Goal: Find contact information: Find contact information

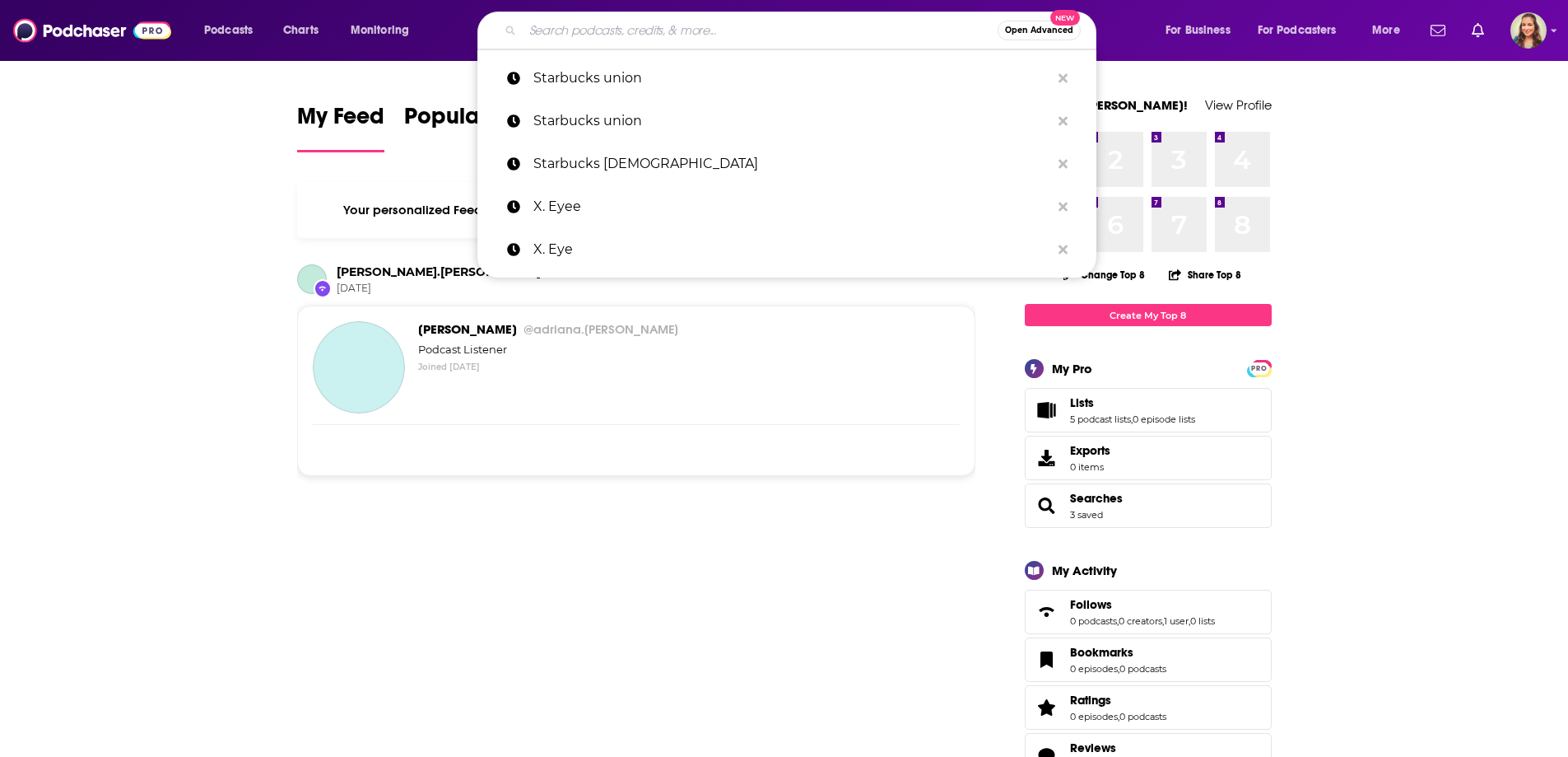
click at [626, 35] on input "Search podcasts, credits, & more..." at bounding box center [761, 30] width 475 height 26
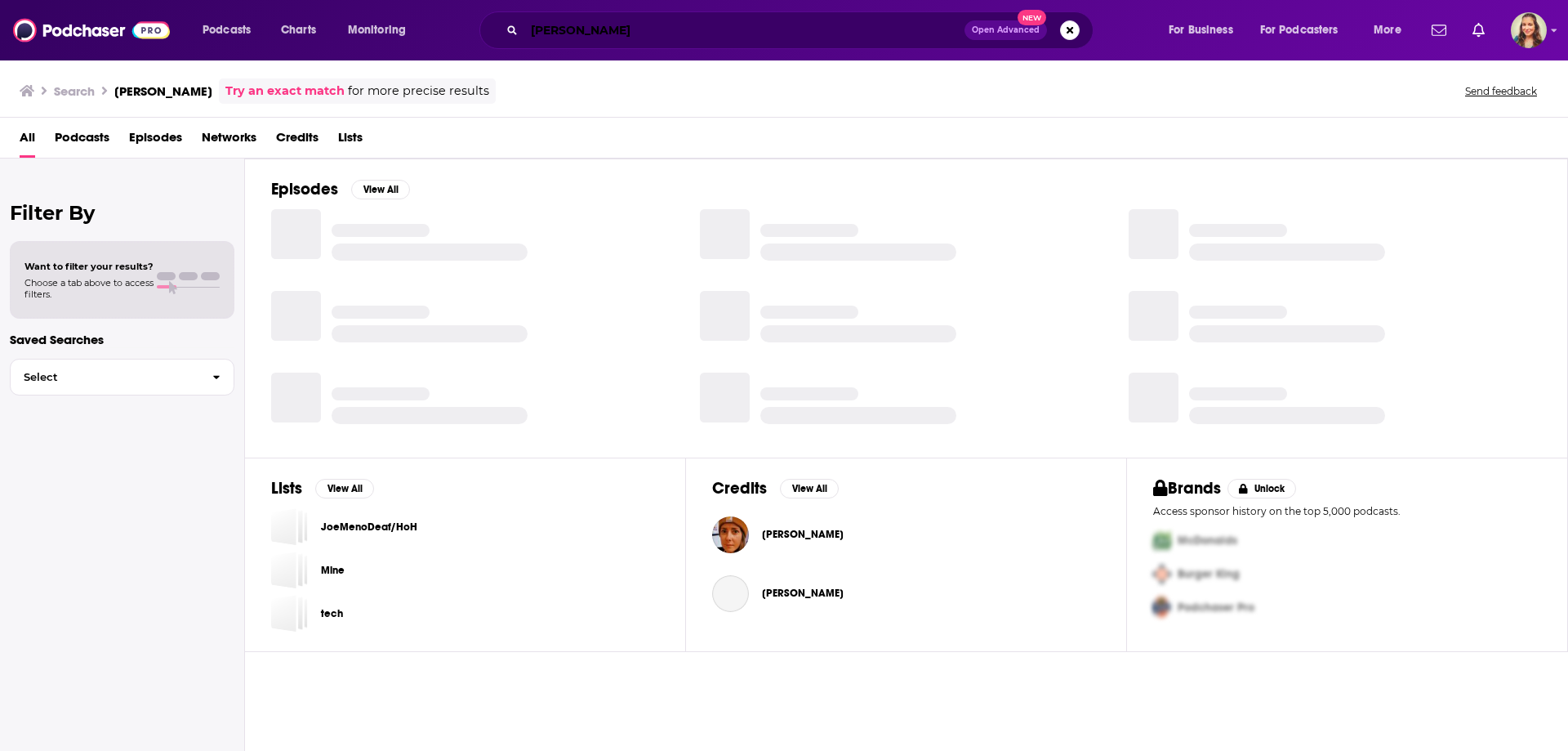
click at [621, 34] on input "[PERSON_NAME]" at bounding box center [744, 30] width 441 height 26
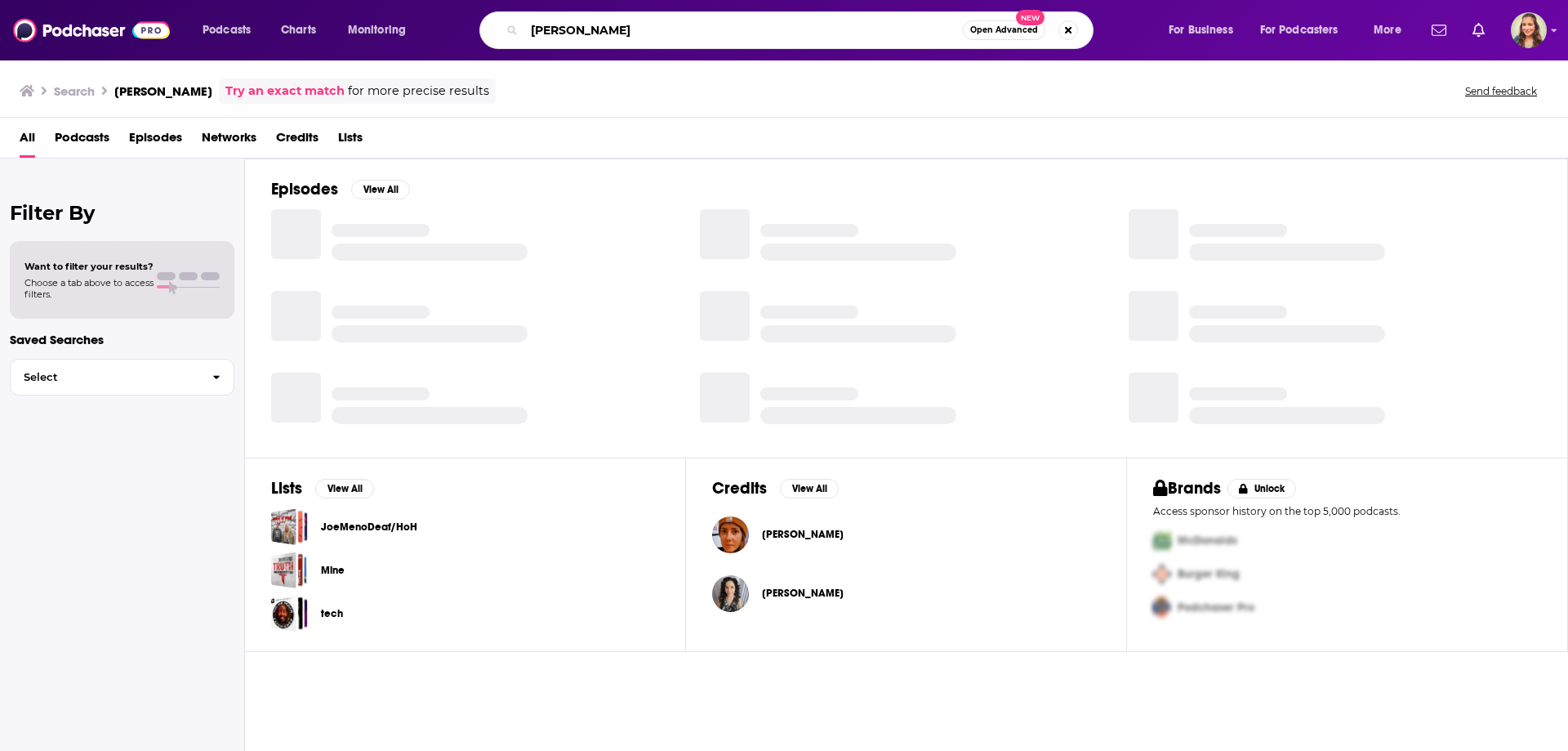
type input "[PERSON_NAME]"
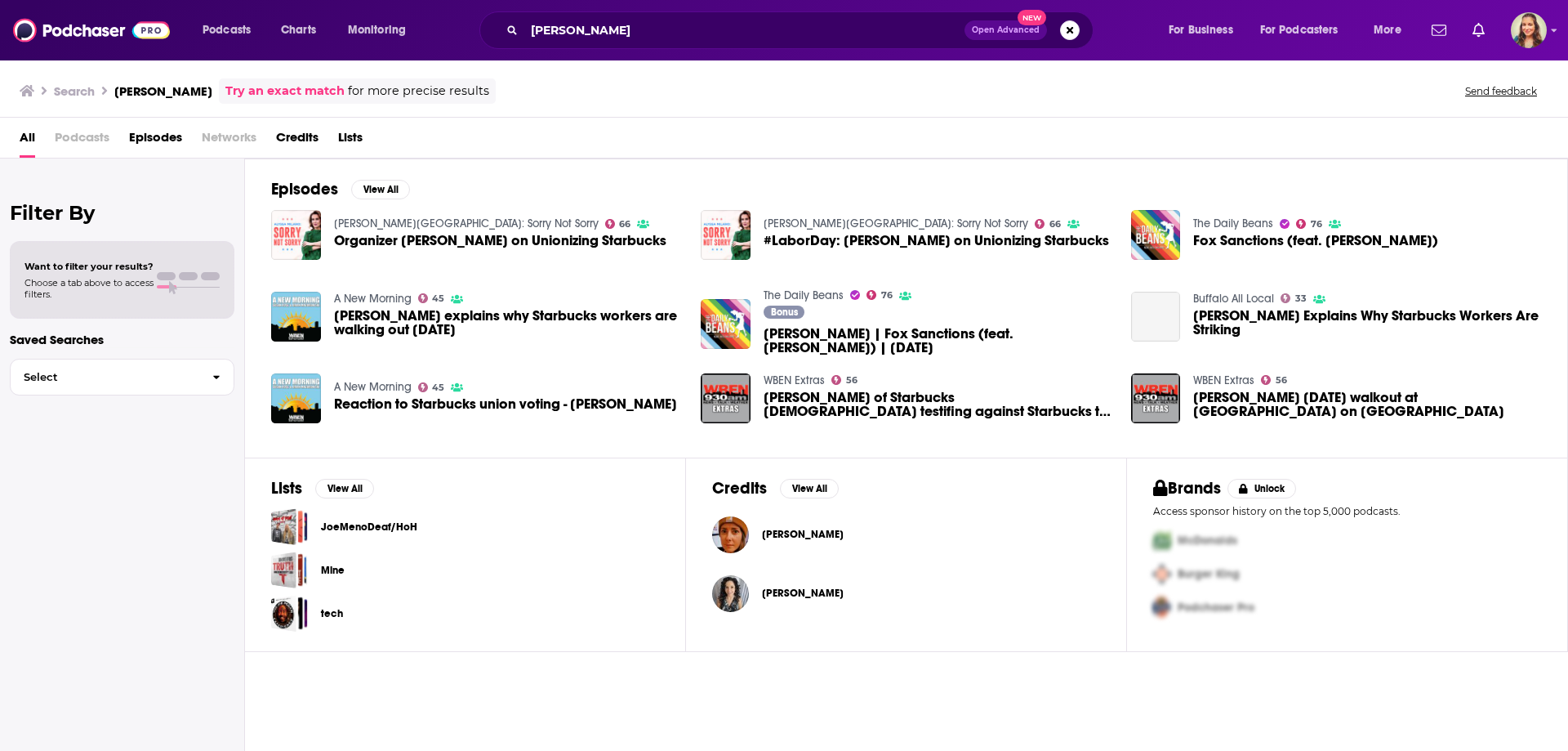
click at [280, 138] on span "Credits" at bounding box center [297, 141] width 43 height 34
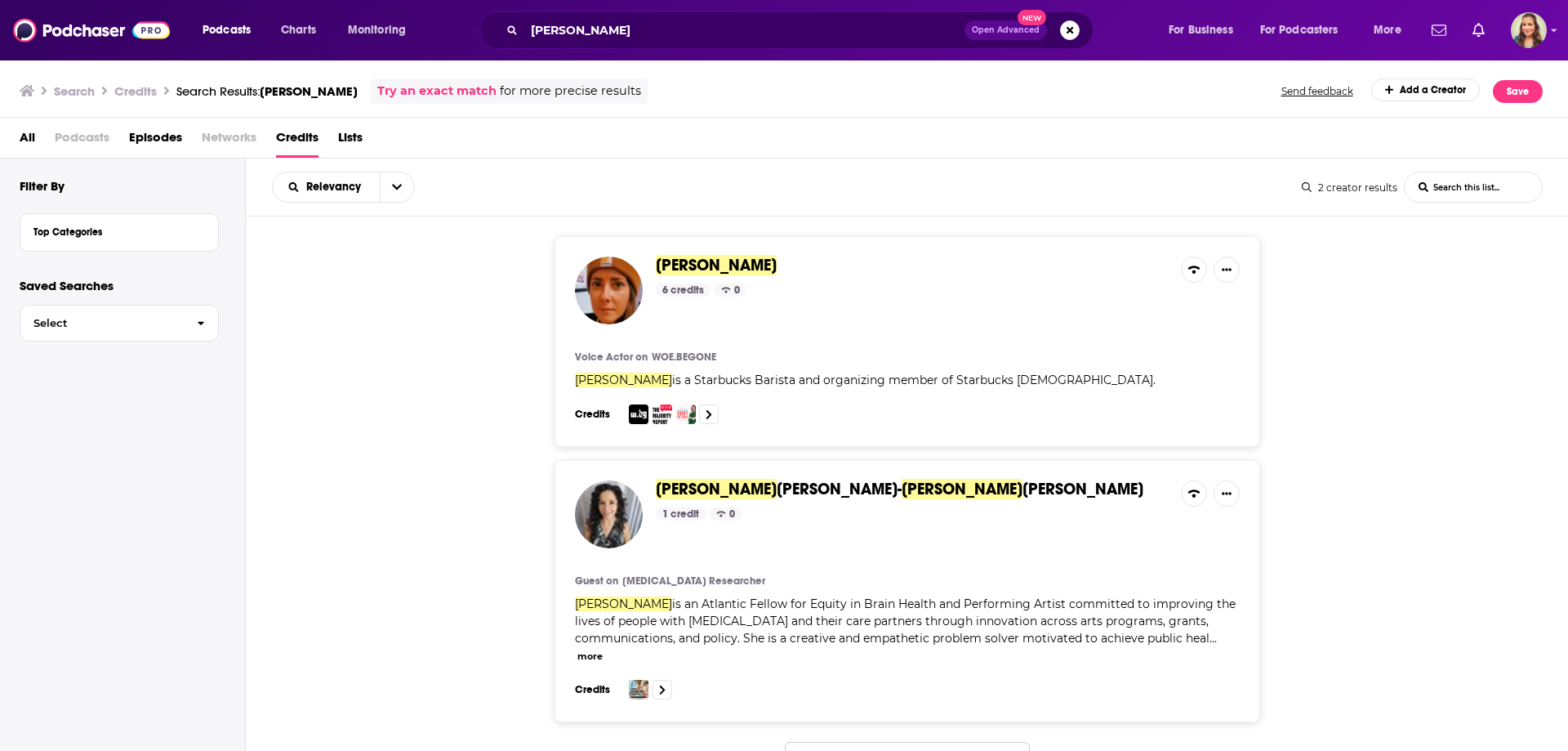
click at [811, 292] on div "6 credits 0" at bounding box center [912, 290] width 512 height 13
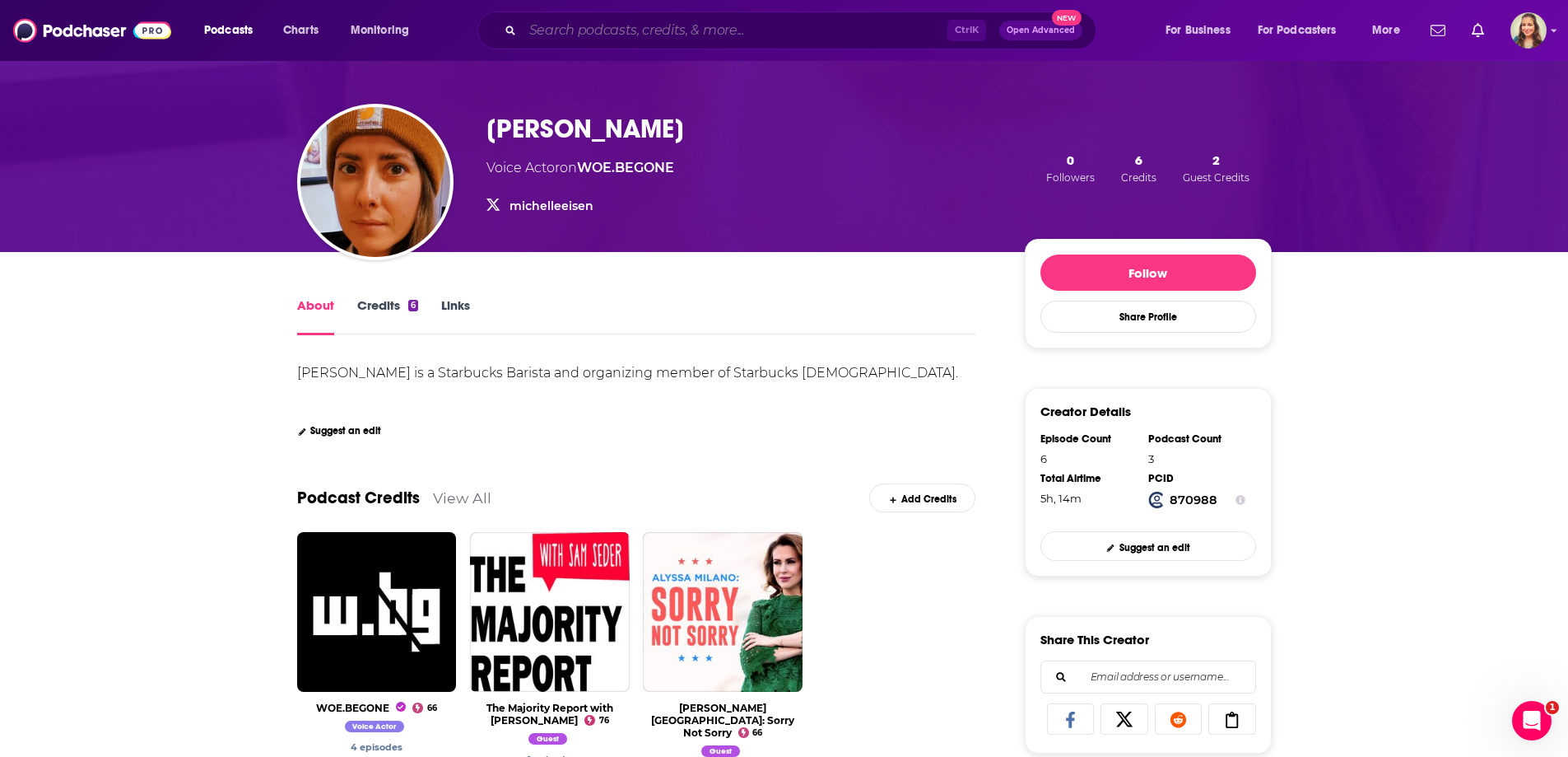
click at [637, 26] on input "Search podcasts, credits, & more..." at bounding box center [735, 30] width 424 height 26
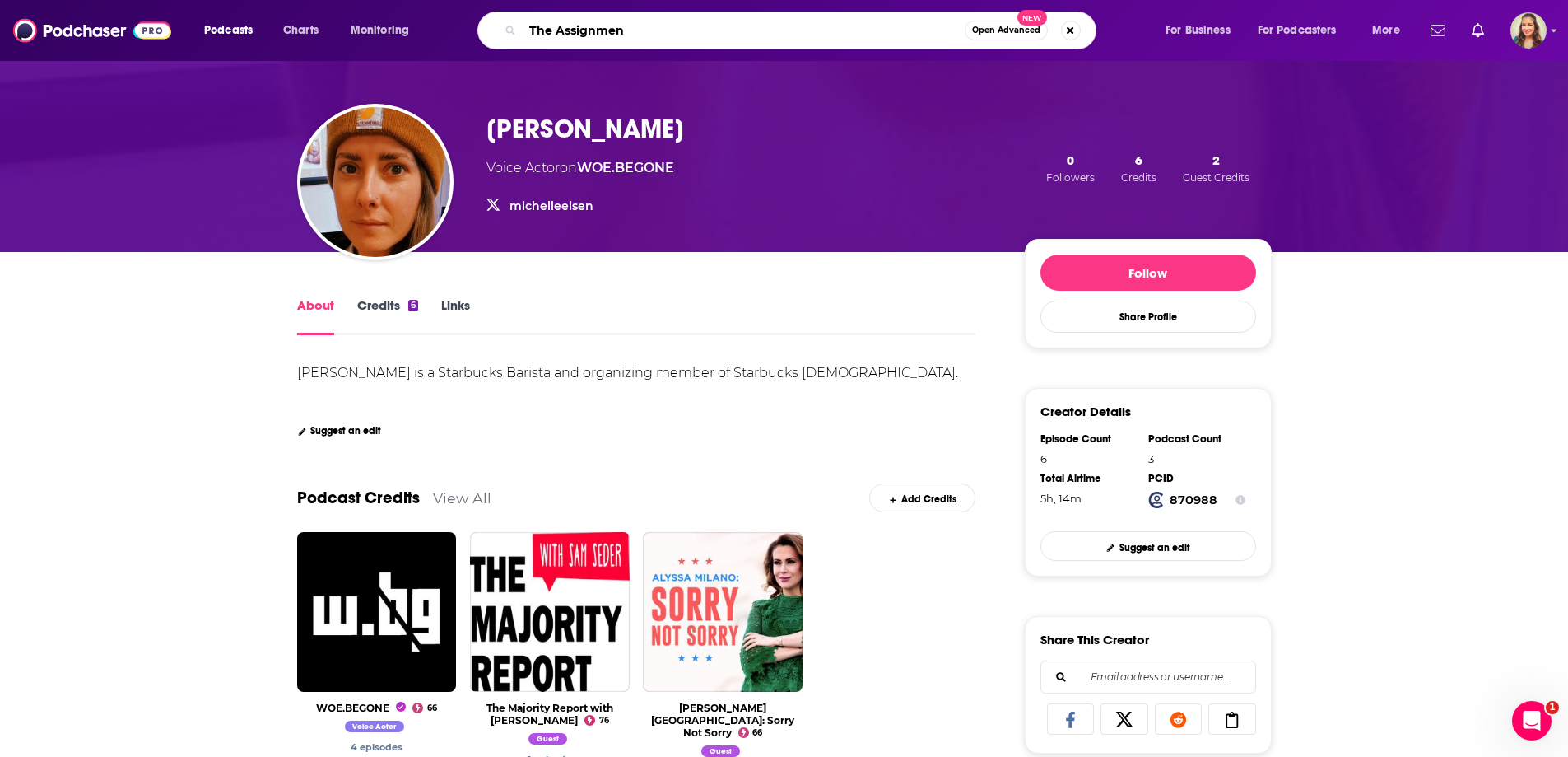
type input "The Assignment"
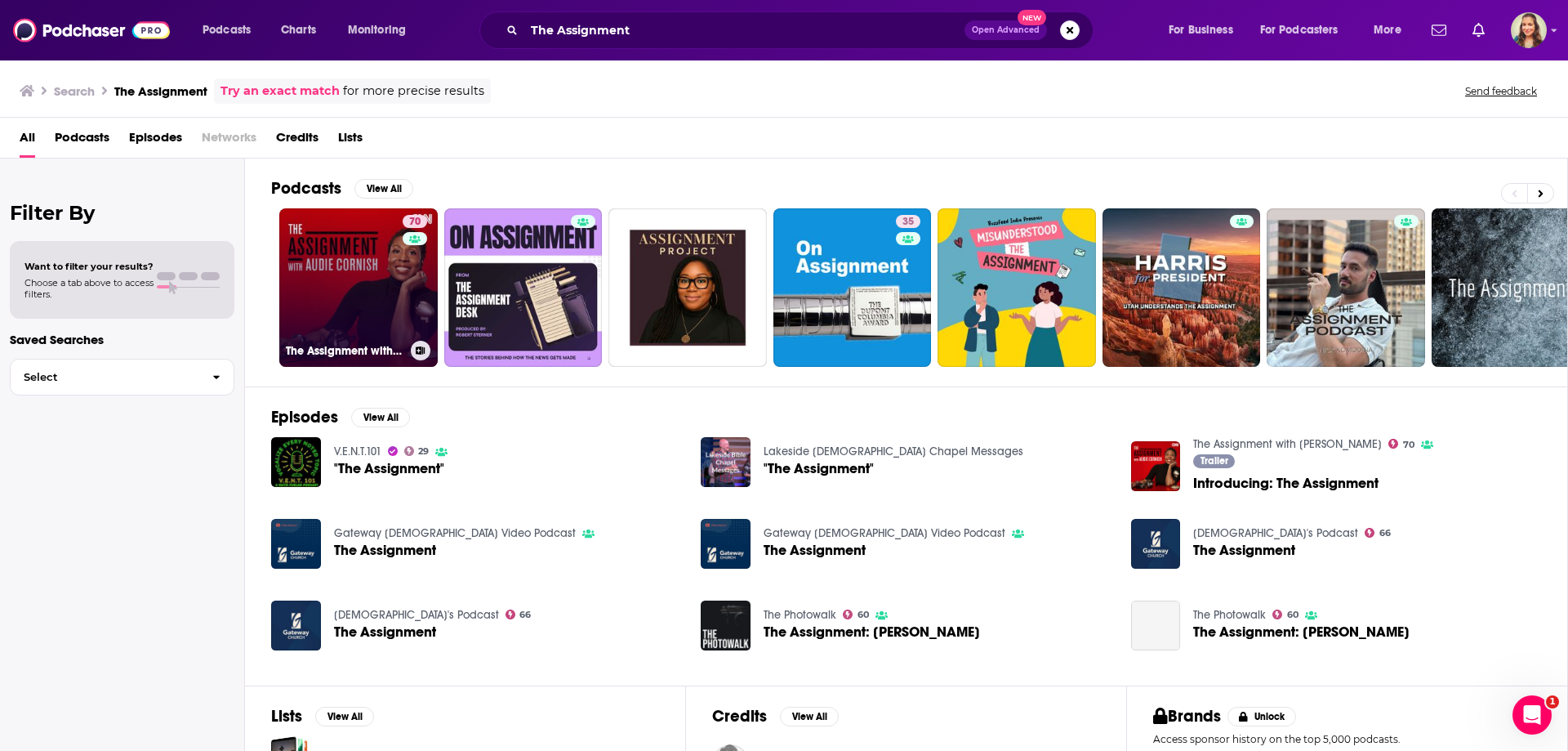
click at [360, 274] on link "70 The Assignment with [PERSON_NAME]" at bounding box center [359, 288] width 158 height 158
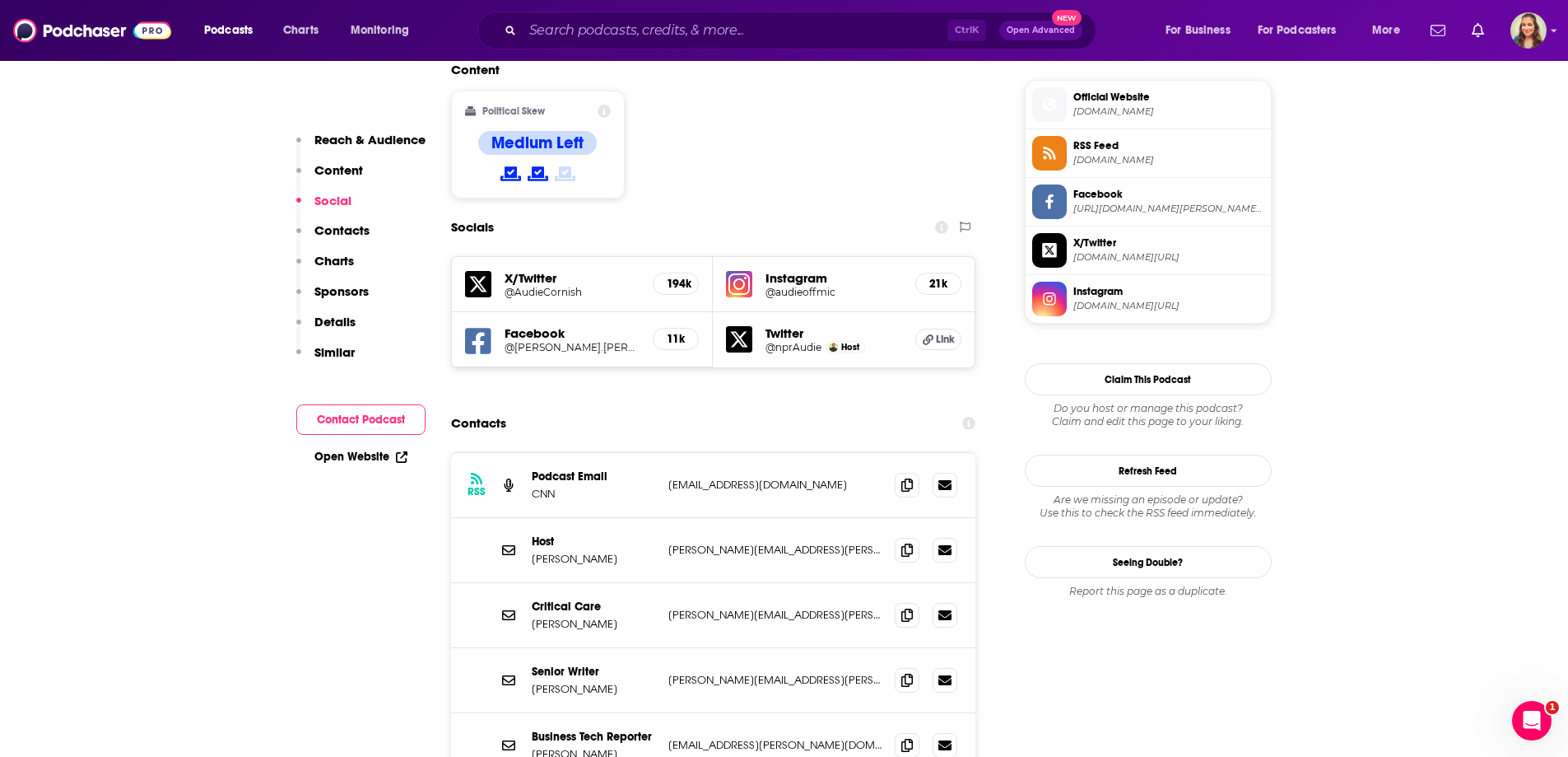
scroll to position [1399, 0]
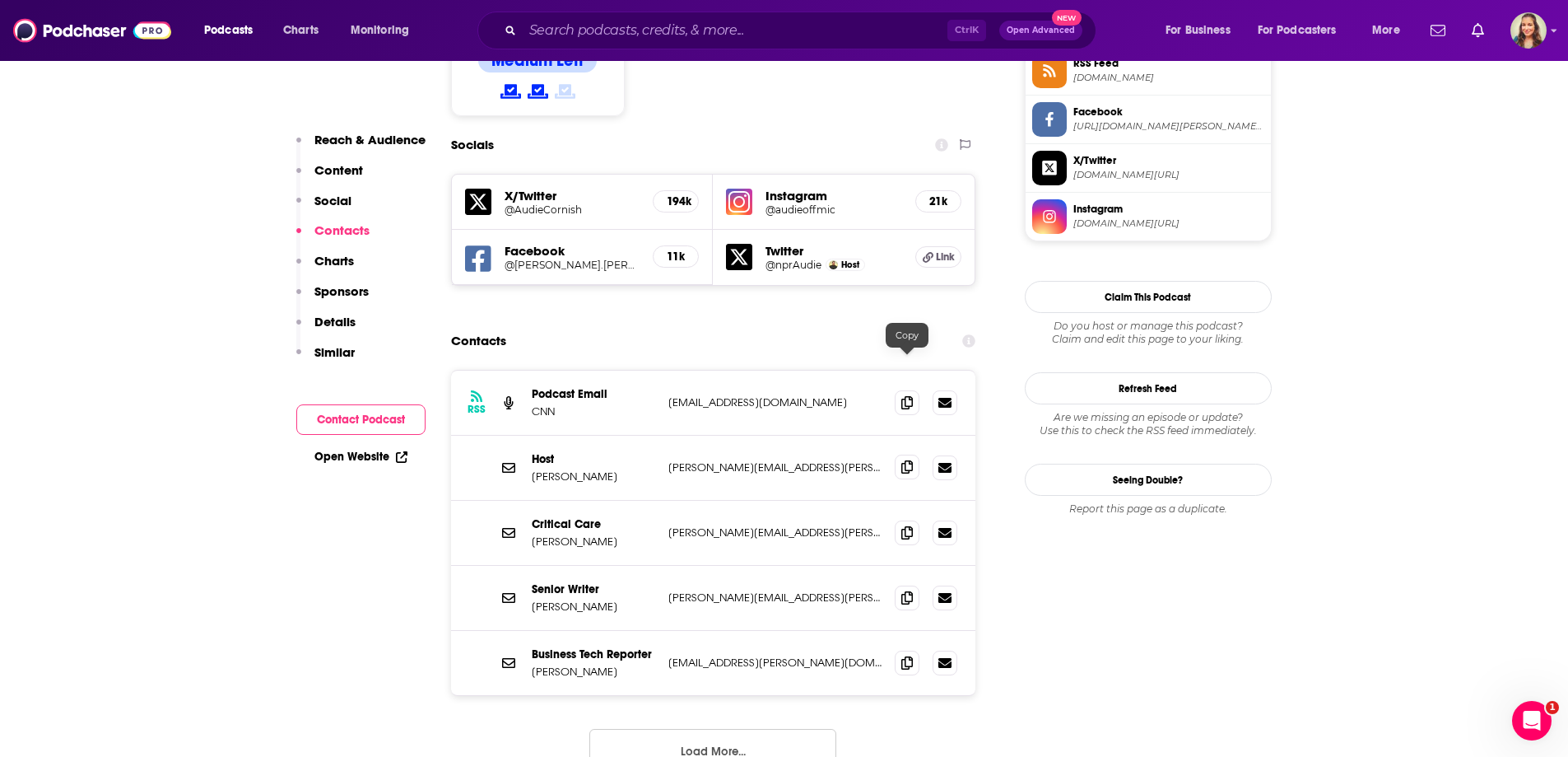
click at [908, 460] on icon at bounding box center [907, 467] width 11 height 13
click at [691, 25] on input "Search podcasts, credits, & more..." at bounding box center [735, 30] width 424 height 26
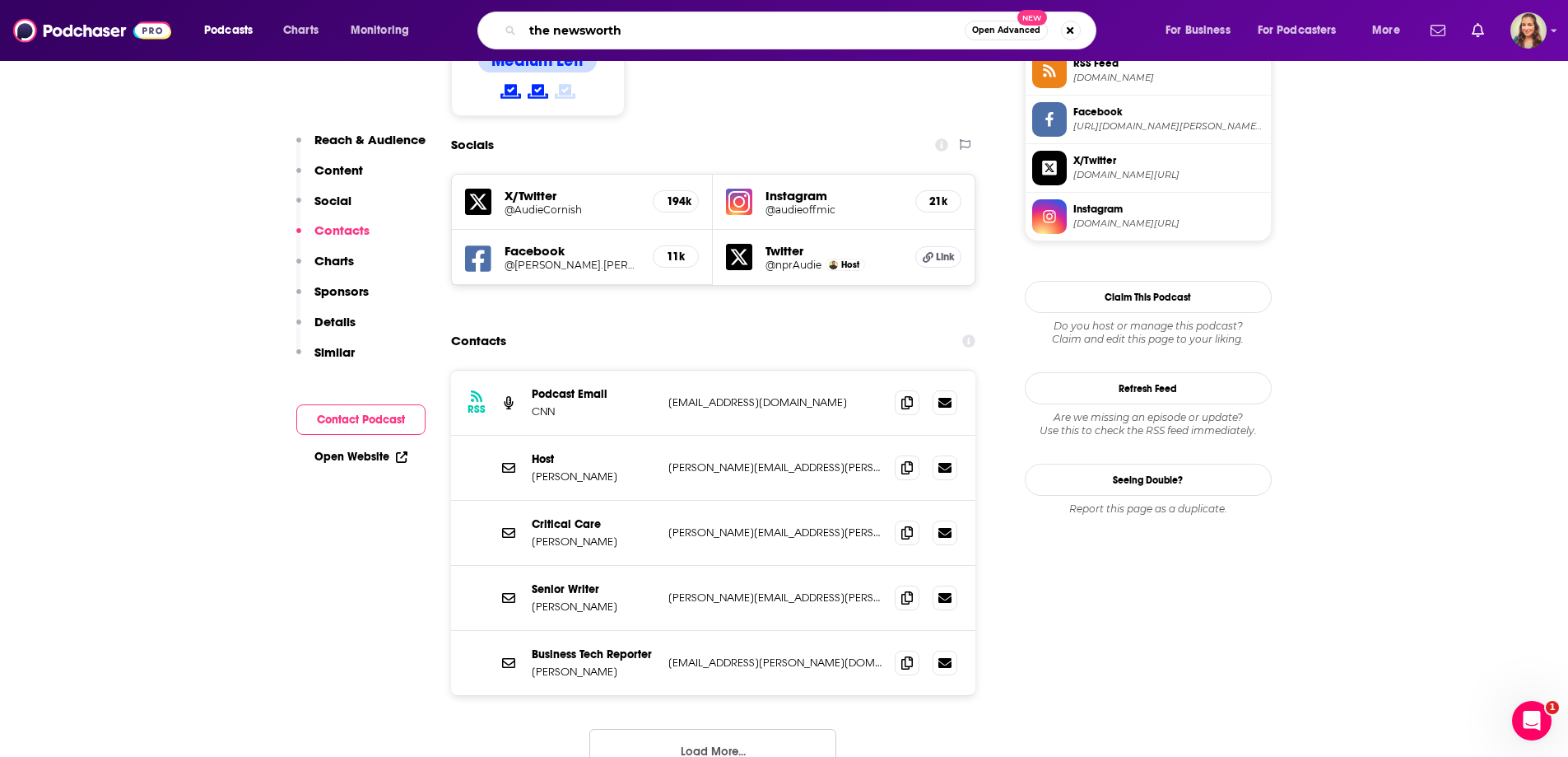
type input "the newsworthy"
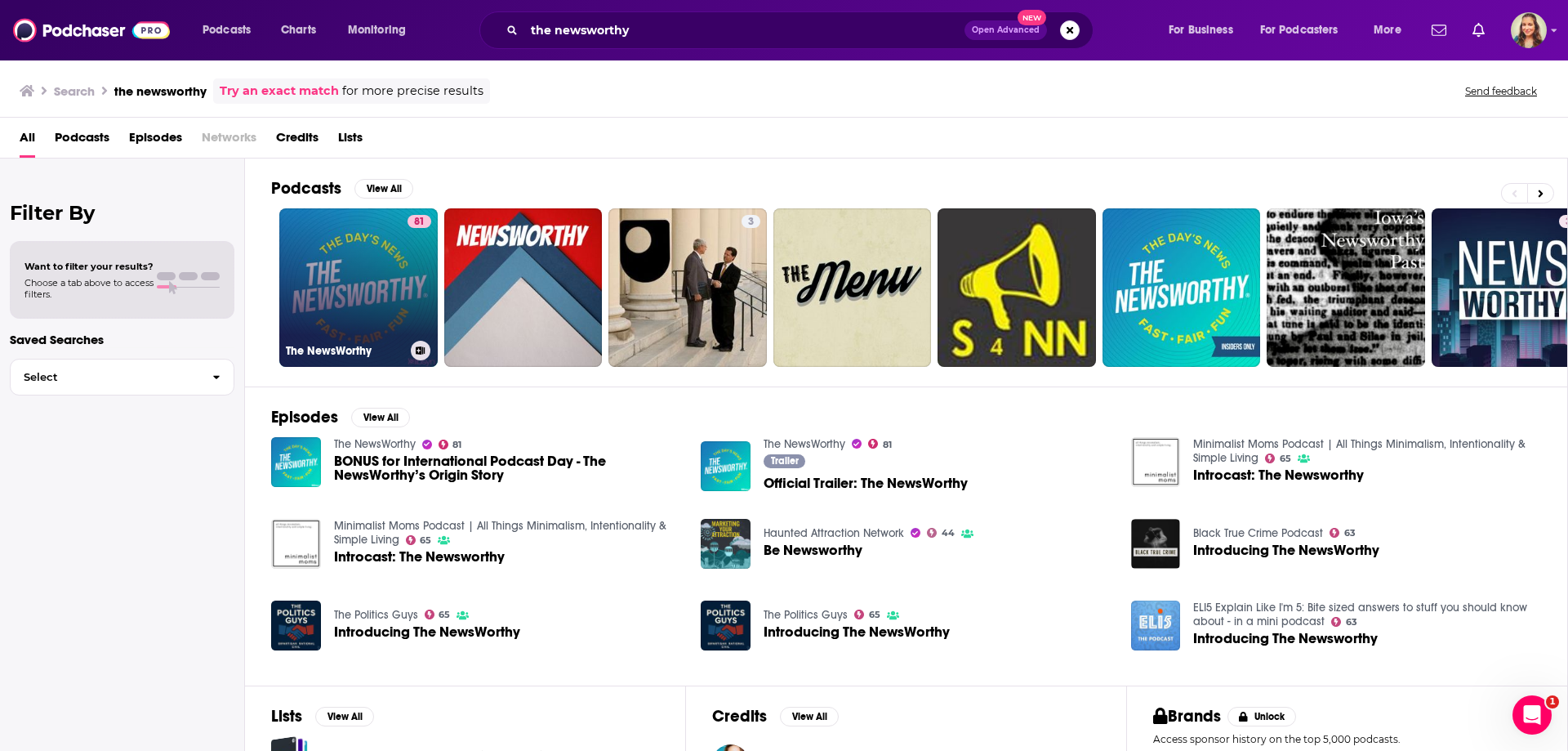
click at [407, 266] on div "81" at bounding box center [418, 278] width 23 height 126
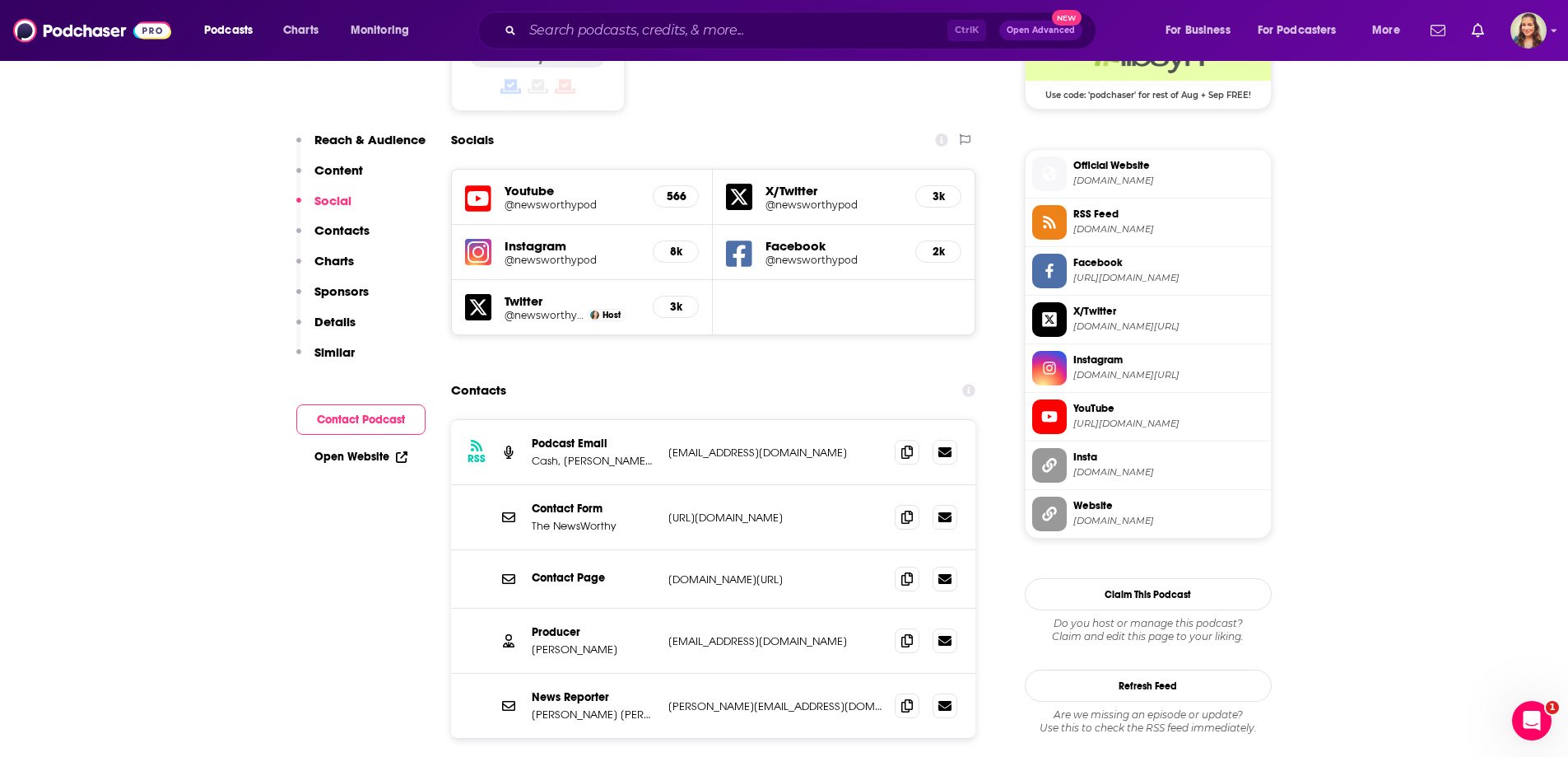
scroll to position [1399, 0]
drag, startPoint x: 659, startPoint y: 527, endPoint x: 817, endPoint y: 522, distance: 158.1
click at [817, 608] on div "Producer [PERSON_NAME] [EMAIL_ADDRESS][DOMAIN_NAME] [EMAIL_ADDRESS][DOMAIN_NAME]" at bounding box center [713, 640] width 525 height 65
click at [681, 34] on input "Search podcasts, credits, & more..." at bounding box center [735, 30] width 424 height 26
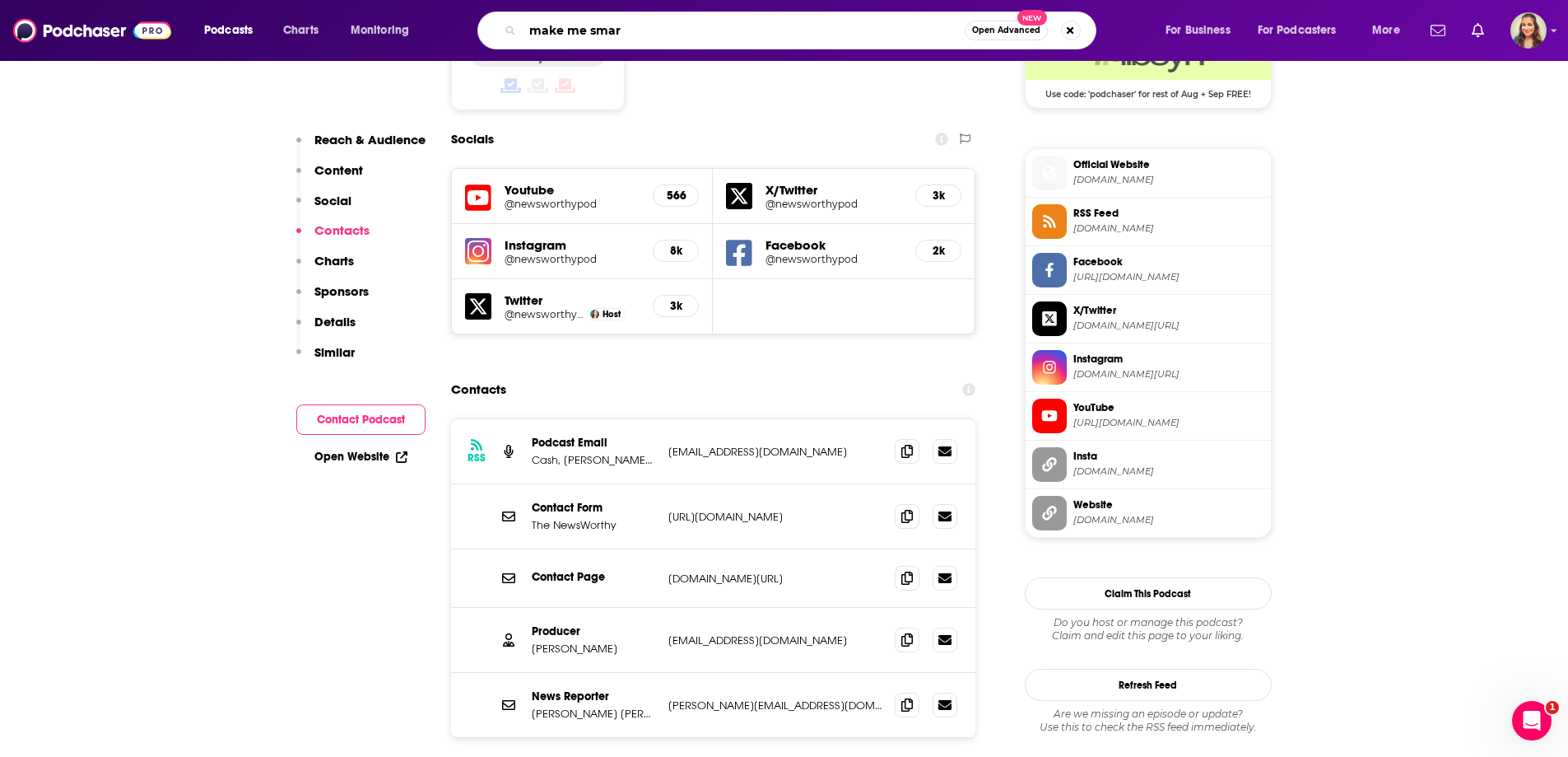
type input "make me smart"
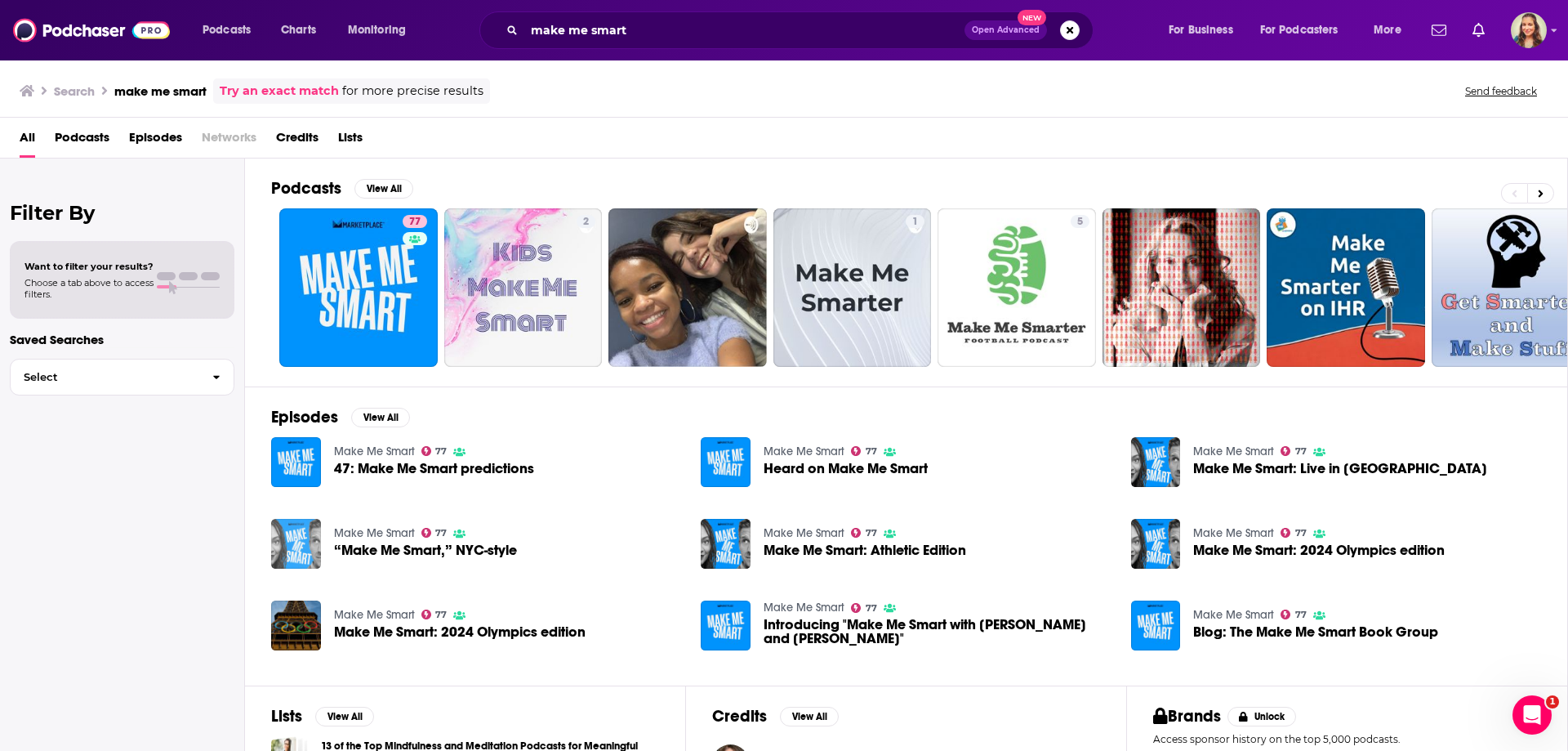
click at [302, 530] on img "“Make Me Smart,” NYC-style" at bounding box center [295, 543] width 49 height 49
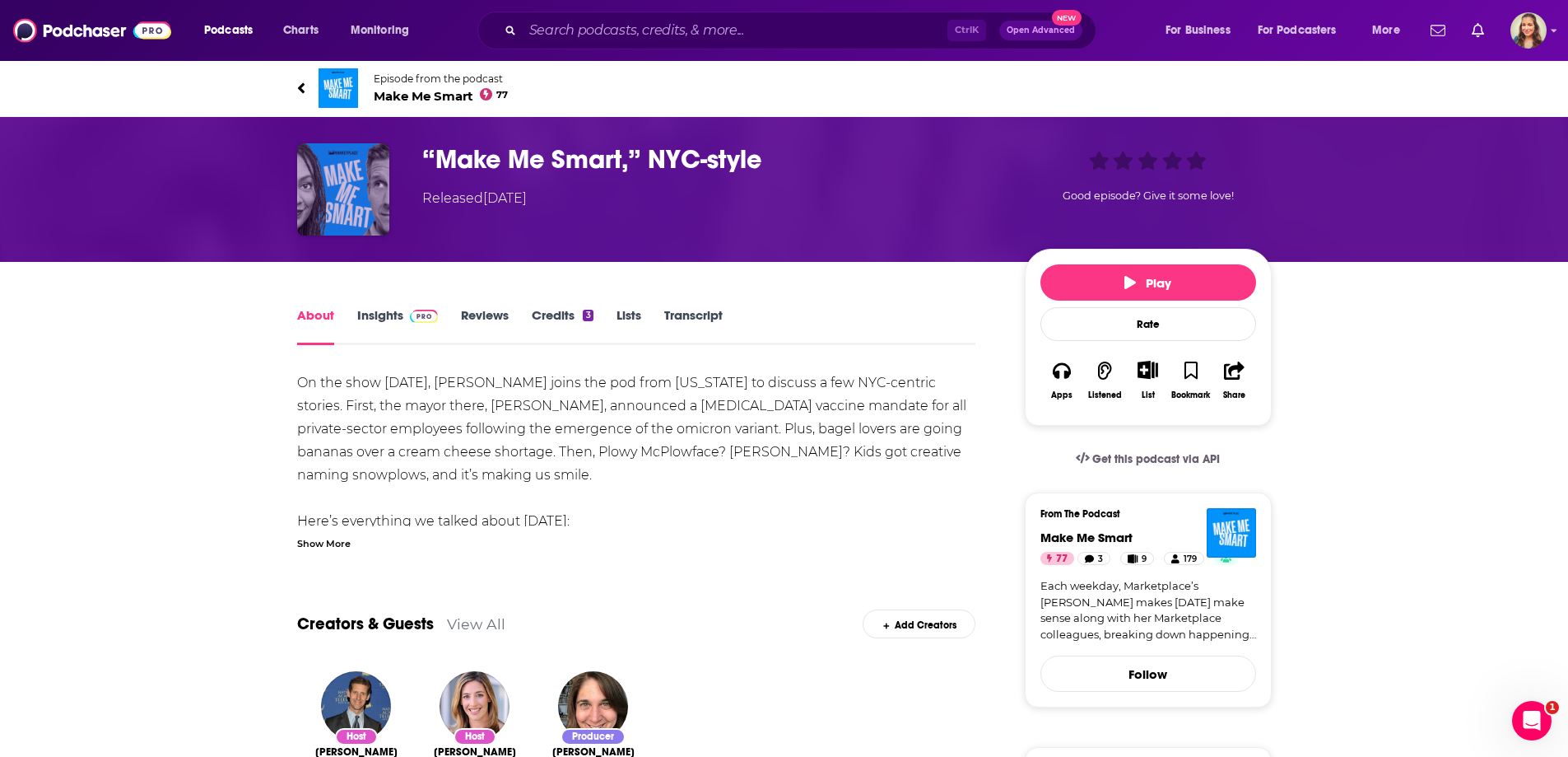
click at [333, 173] on img "“Make Me Smart,” NYC-style" at bounding box center [343, 190] width 92 height 92
click at [387, 305] on div "About Insights Reviews Credits 3 Lists Transcript" at bounding box center [636, 324] width 679 height 40
click at [383, 320] on link "Insights" at bounding box center [397, 326] width 82 height 38
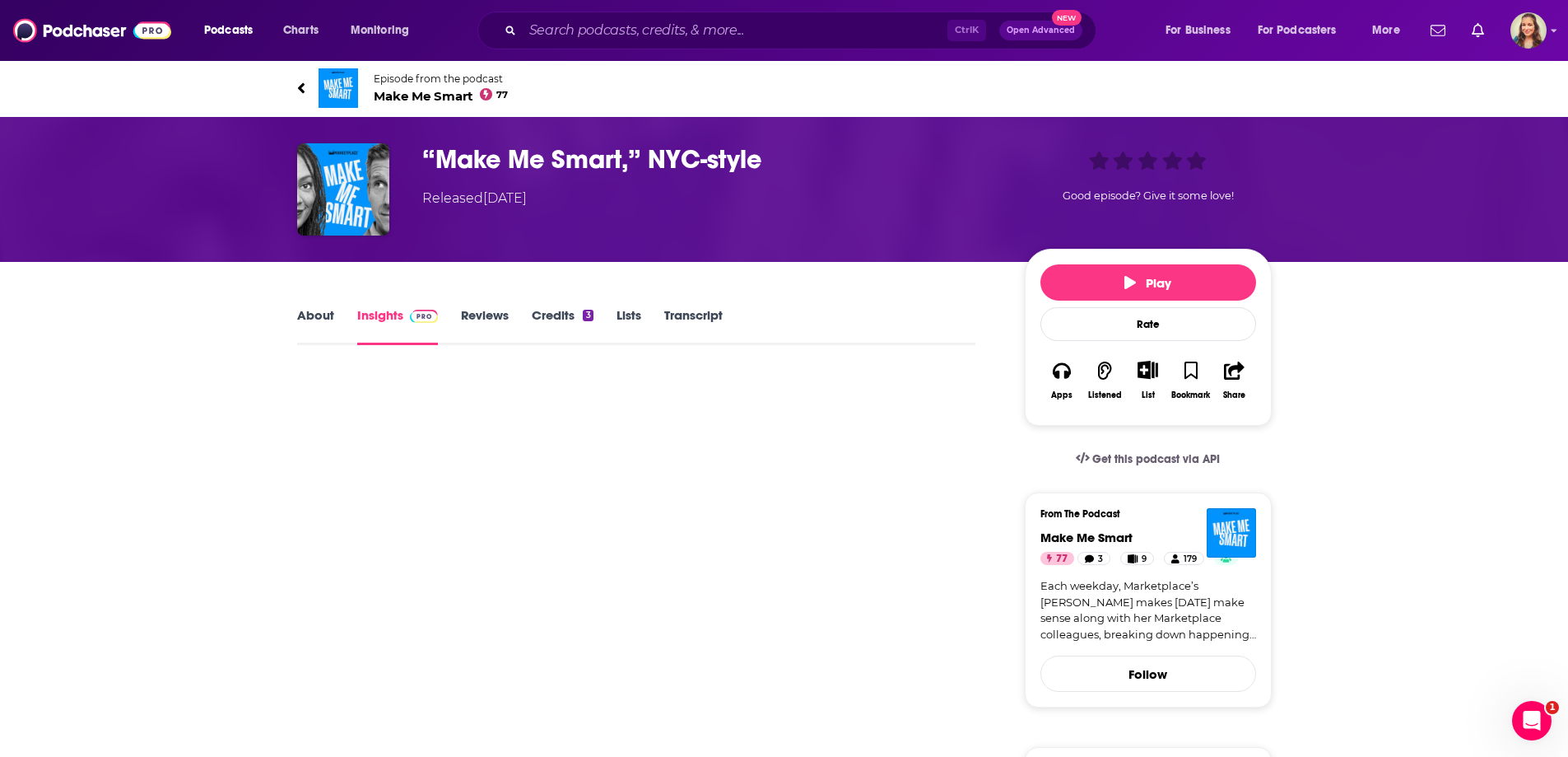
click at [399, 97] on span "Make Me Smart 77" at bounding box center [441, 96] width 135 height 16
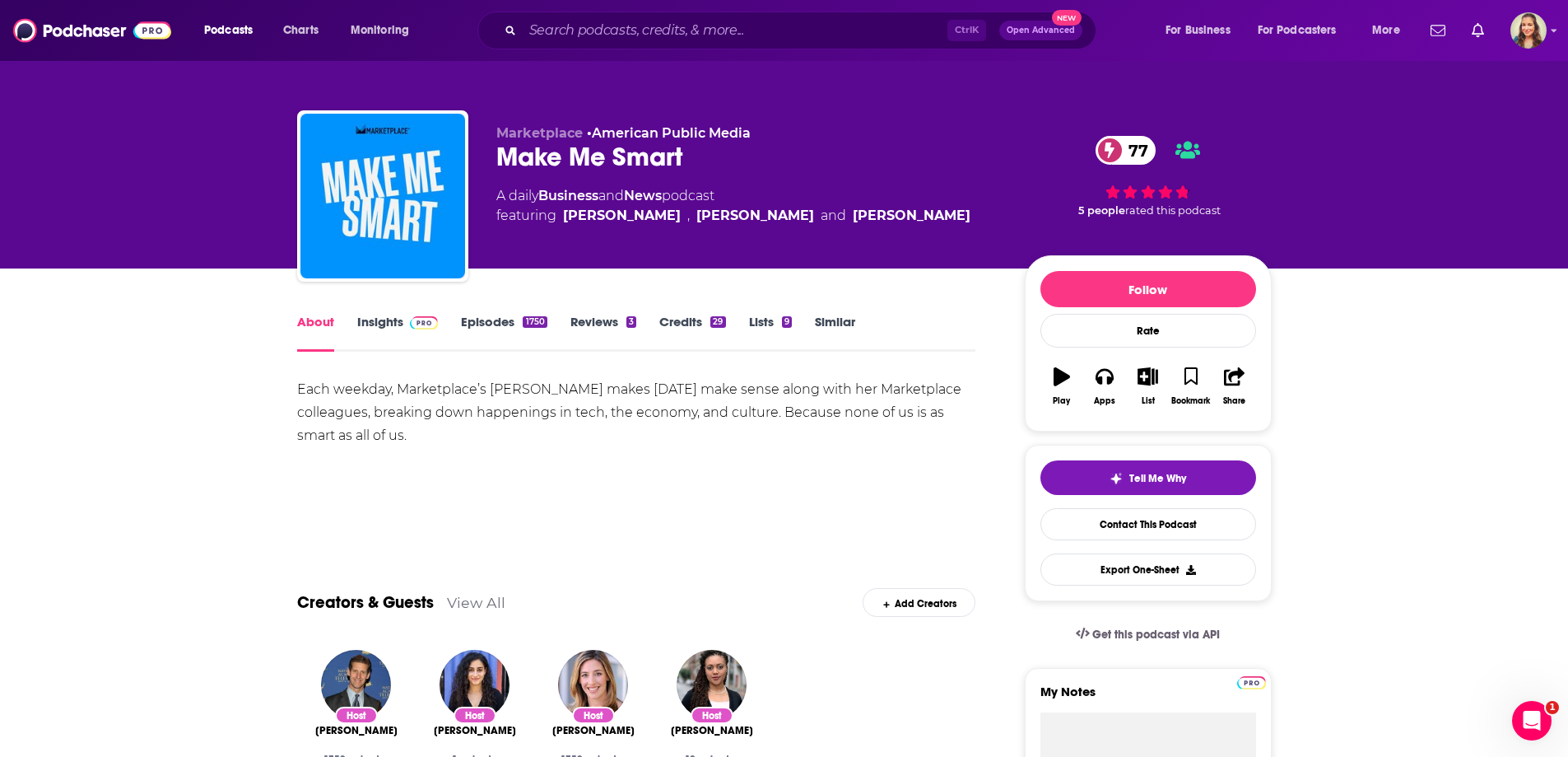
click at [377, 329] on link "Insights" at bounding box center [397, 332] width 82 height 38
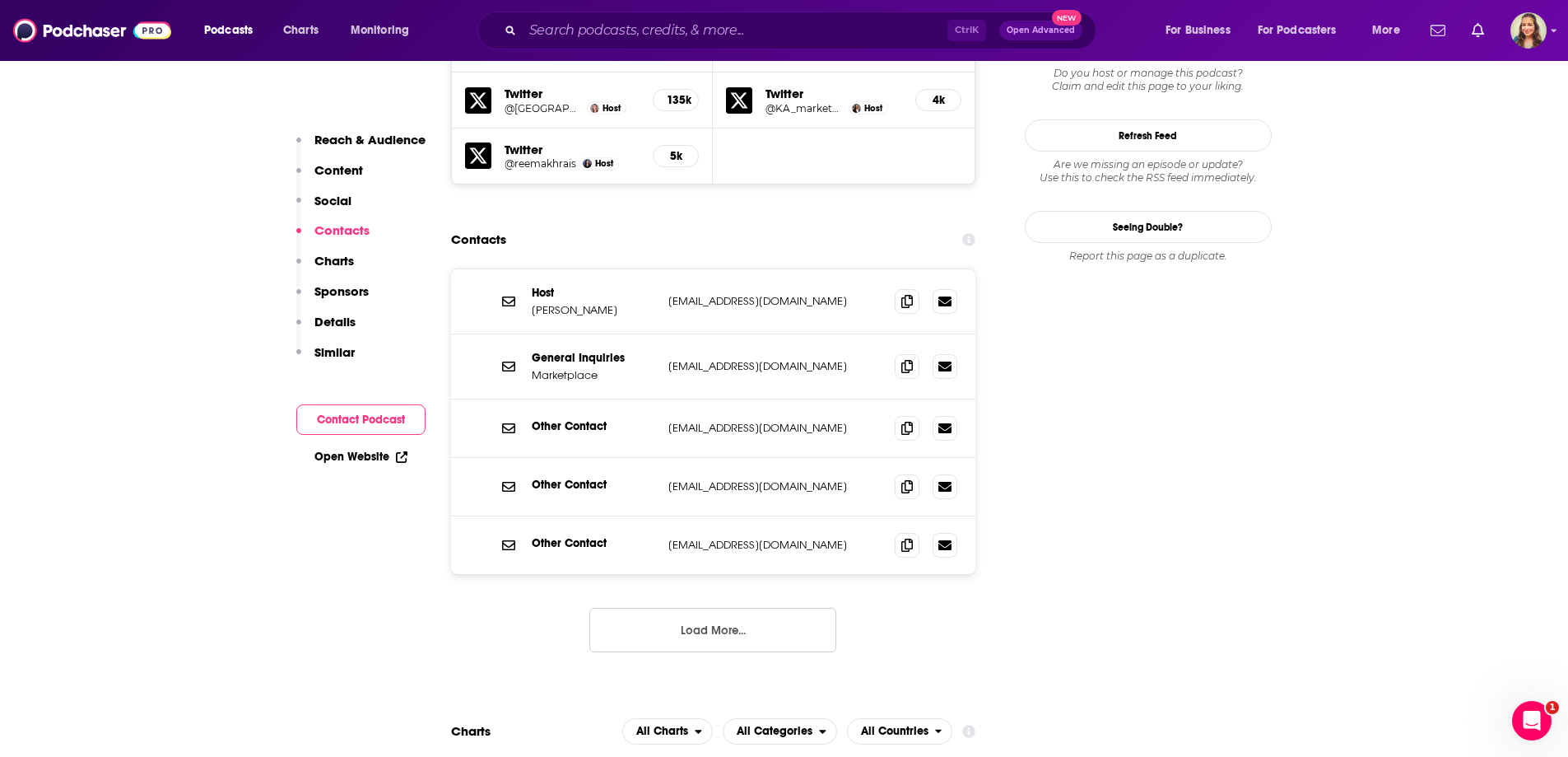
scroll to position [1565, 0]
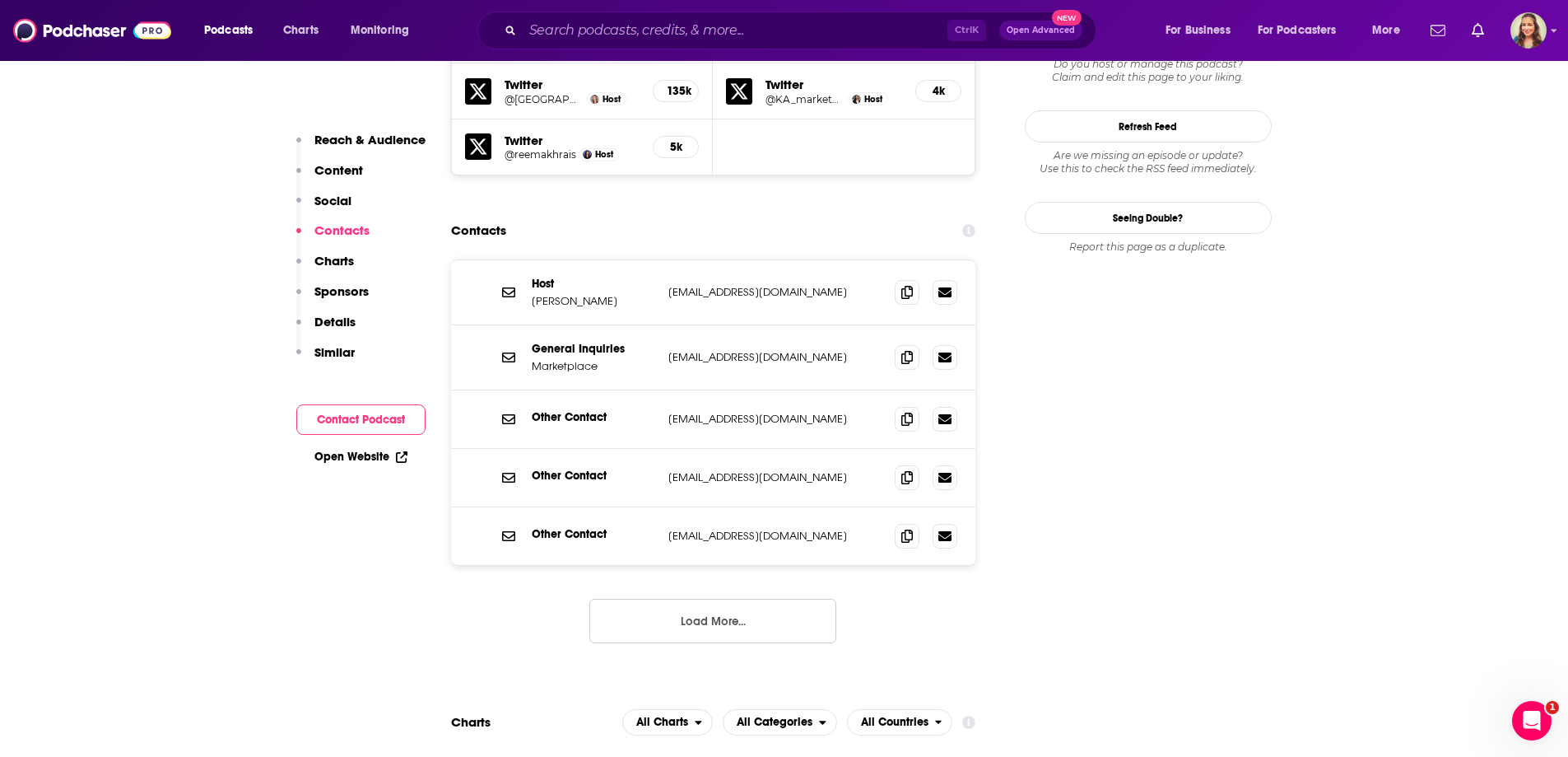
click at [672, 598] on button "Load More..." at bounding box center [713, 620] width 247 height 44
